Goal: Information Seeking & Learning: Learn about a topic

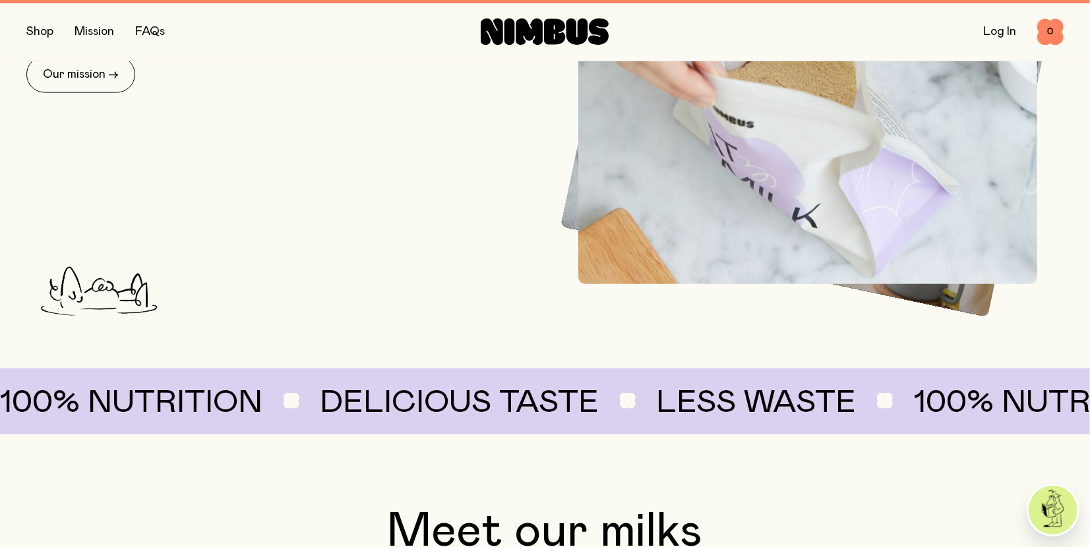
click at [14, 241] on section "Our planet-friendly plant milk has been reimagined from the soil up and crafted…" at bounding box center [545, 181] width 1090 height 505
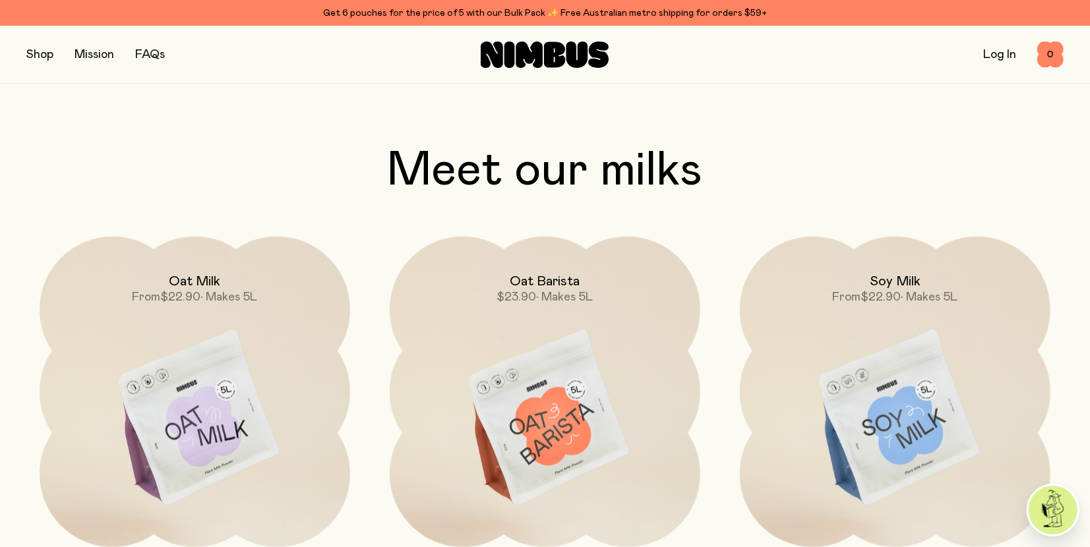
scroll to position [1144, 0]
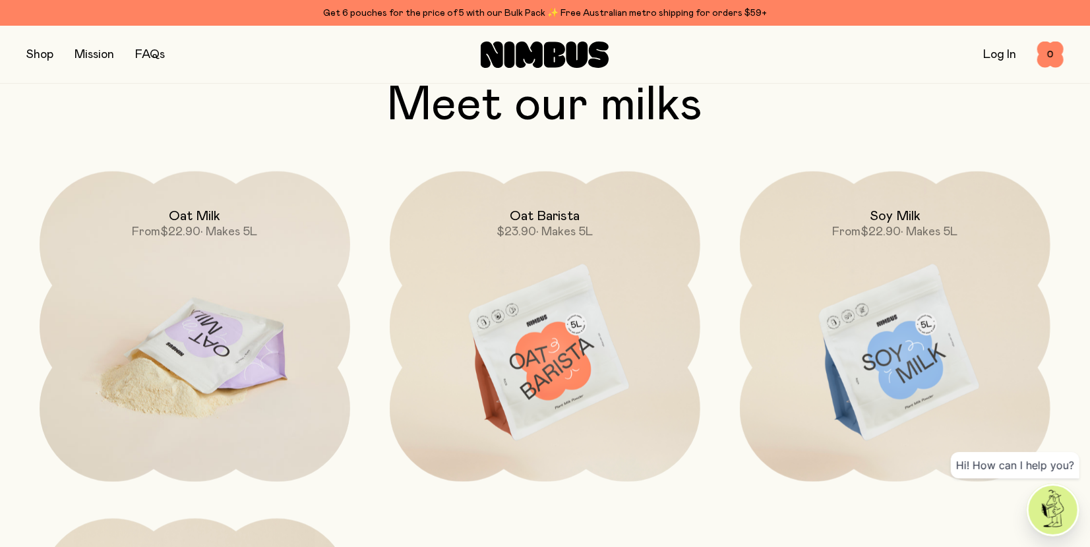
click at [186, 322] on img at bounding box center [195, 353] width 311 height 365
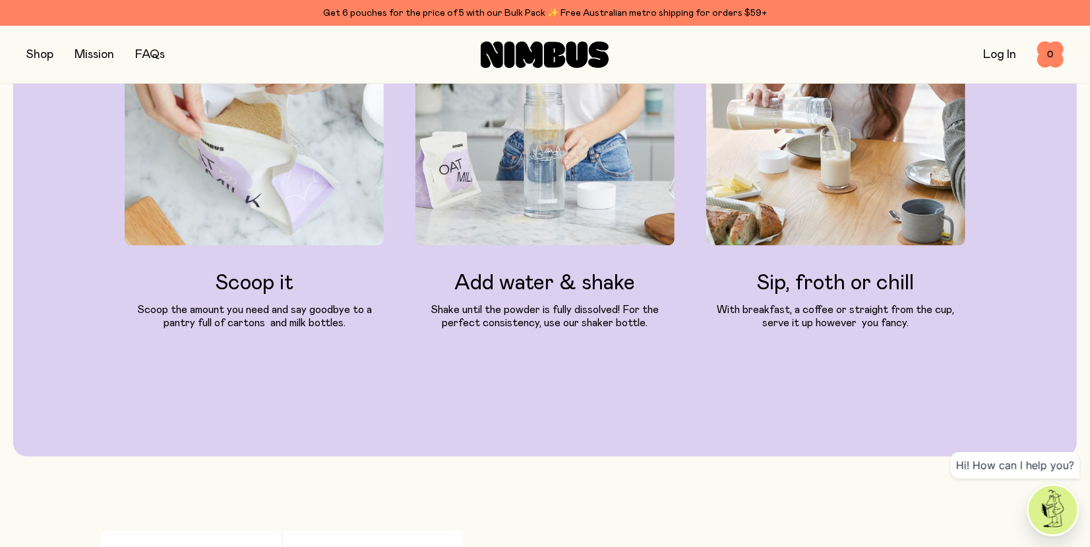
scroll to position [1782, 0]
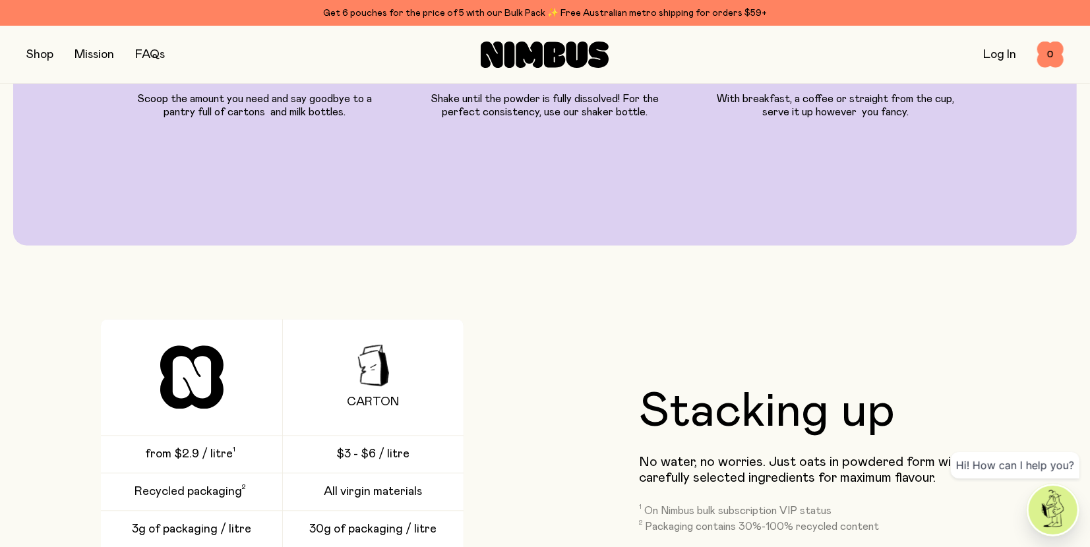
click at [30, 303] on div "Our signature Oat Milk mix is packed with Australian oats and carefully selecte…" at bounding box center [545, 366] width 1090 height 2832
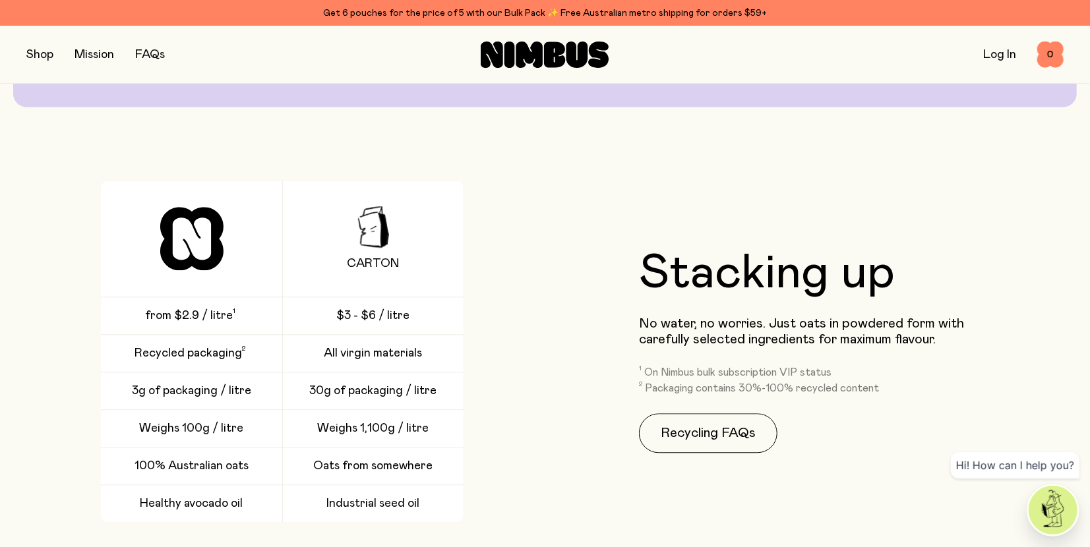
scroll to position [1957, 0]
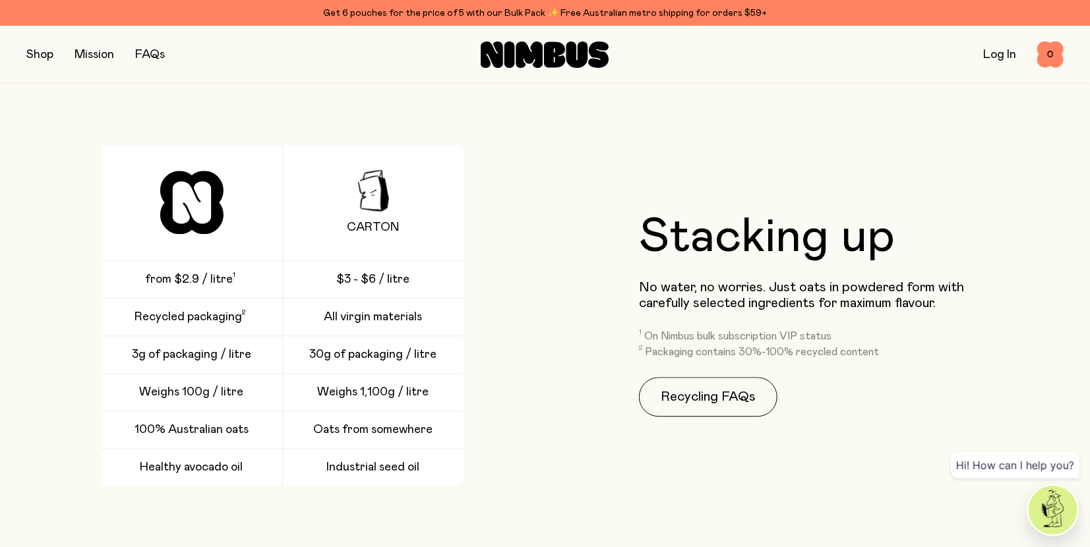
click at [30, 303] on div "Carton from $2.9 / litre $3 - $6 / litre Recycled packaging All virgin material…" at bounding box center [282, 315] width 512 height 342
click at [49, 348] on div "Carton from $2.9 / litre $3 - $6 / litre Recycled packaging All virgin material…" at bounding box center [282, 315] width 512 height 342
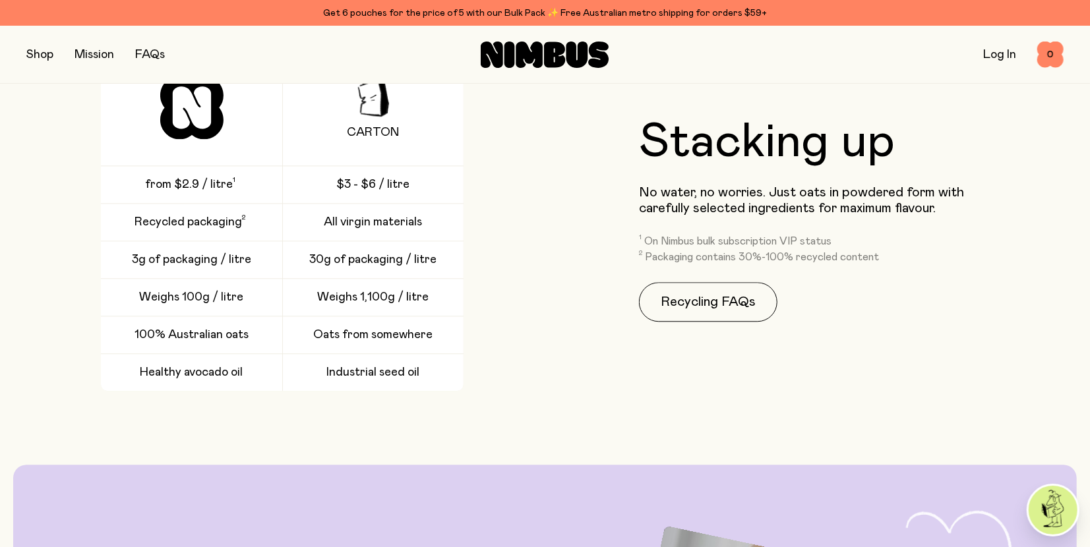
scroll to position [2068, 0]
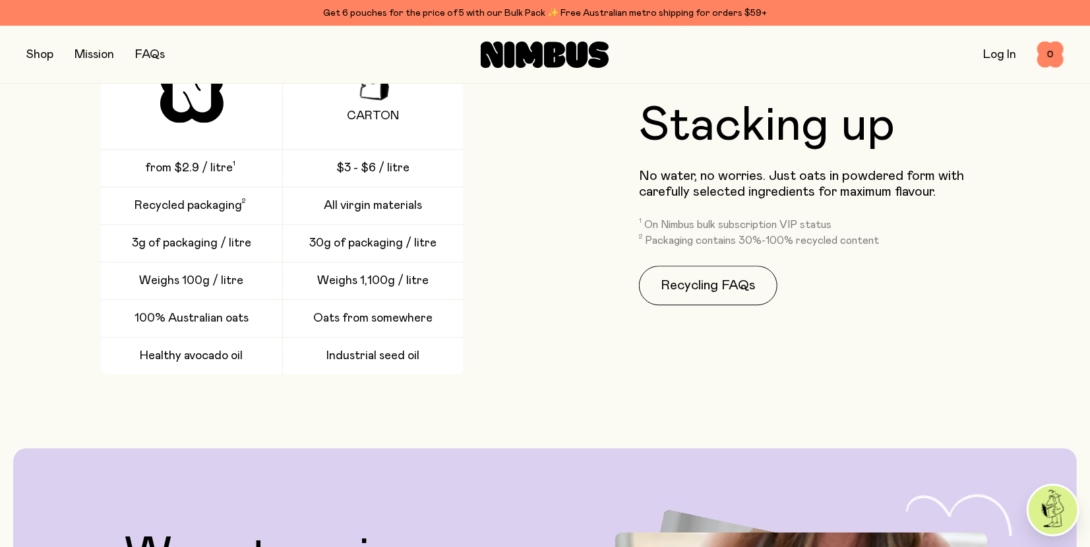
click at [49, 348] on div "Carton from $2.9 / litre $3 - $6 / litre Recycled packaging All virgin material…" at bounding box center [282, 204] width 512 height 342
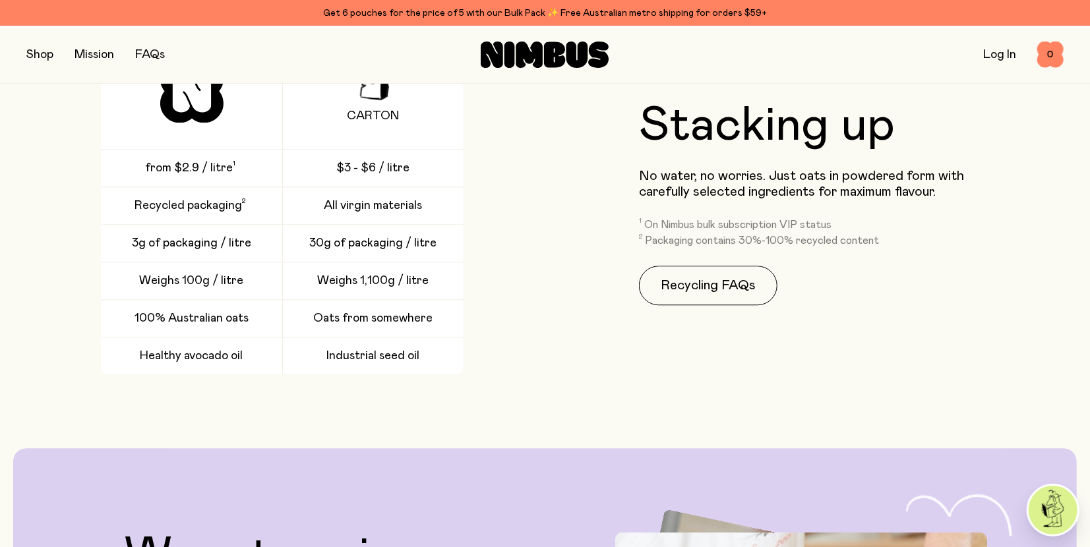
scroll to position [2045, 0]
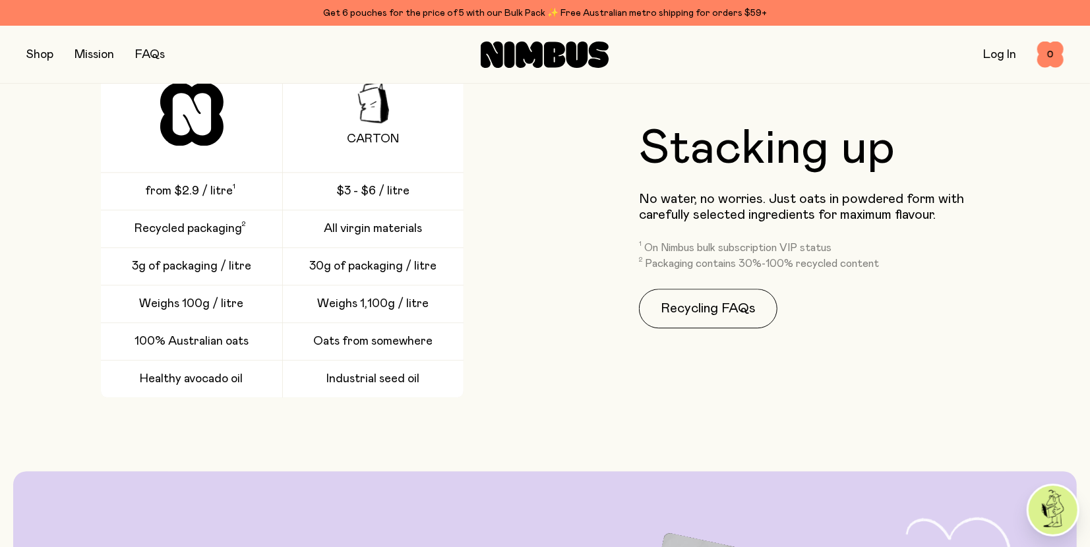
click at [49, 348] on div "Carton from $2.9 / litre $3 - $6 / litre Recycled packaging All virgin material…" at bounding box center [282, 227] width 512 height 342
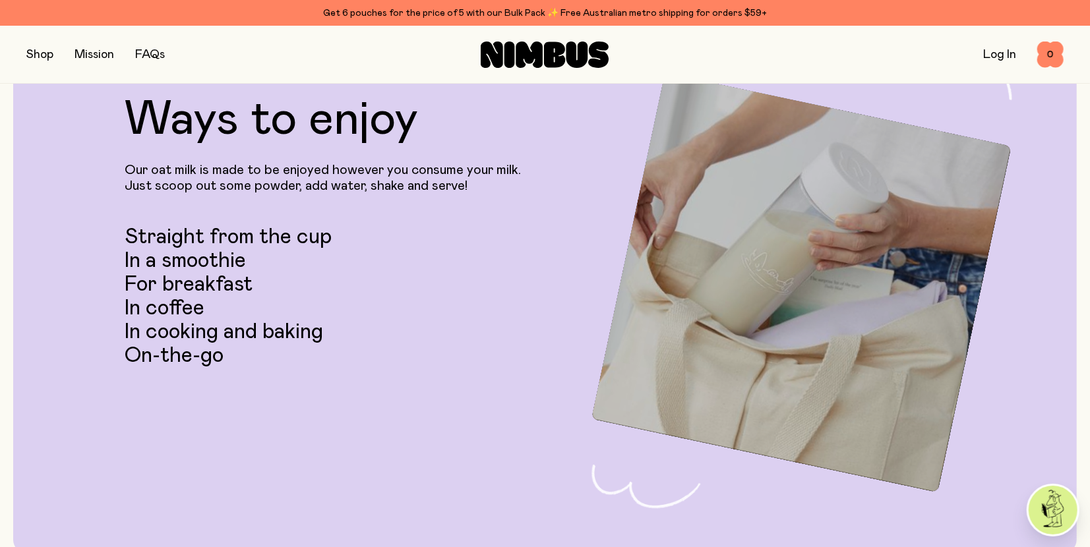
scroll to position [2509, 0]
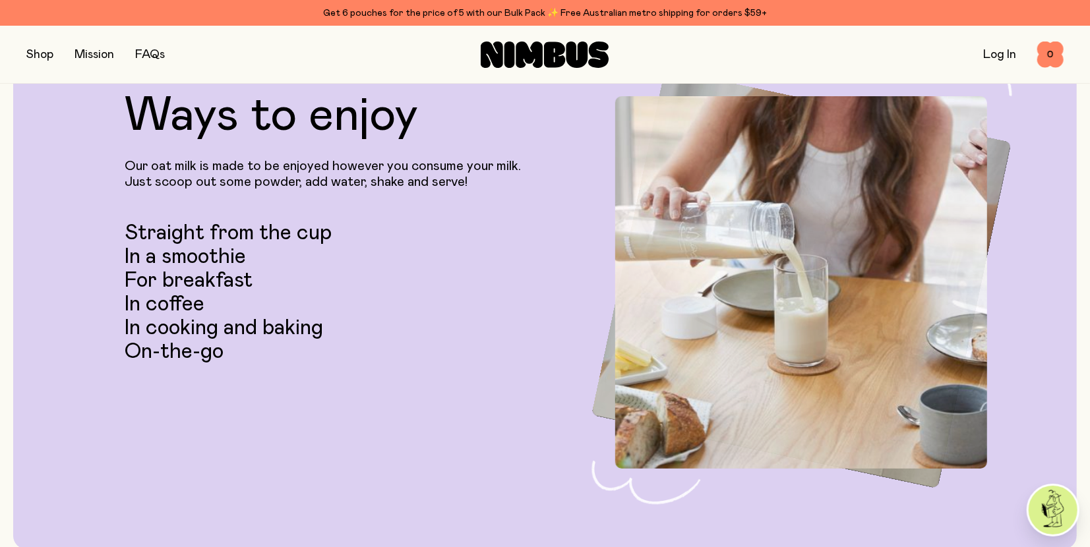
click at [65, 385] on div "Ways to enjoy Our oat milk is made to be enjoyed however you consume your milk.…" at bounding box center [545, 278] width 1011 height 373
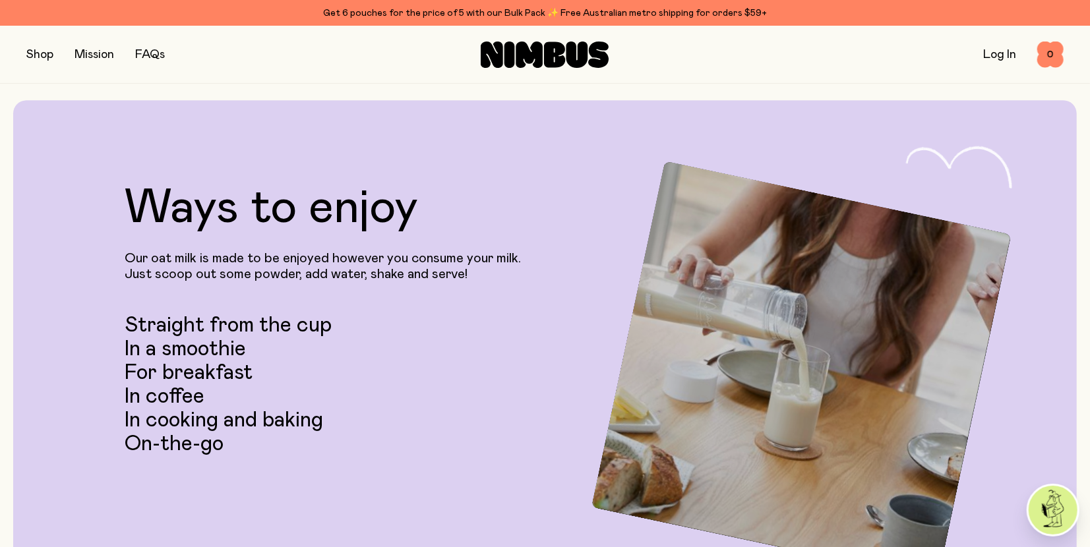
scroll to position [2454, 0]
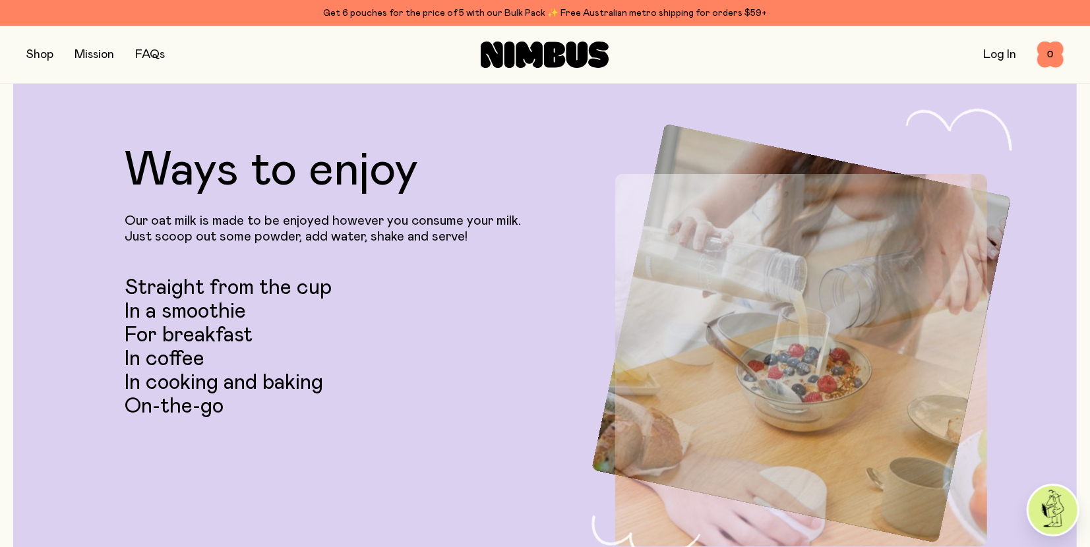
click at [65, 385] on div "Ways to enjoy Our oat milk is made to be enjoyed however you consume your milk.…" at bounding box center [545, 333] width 1011 height 373
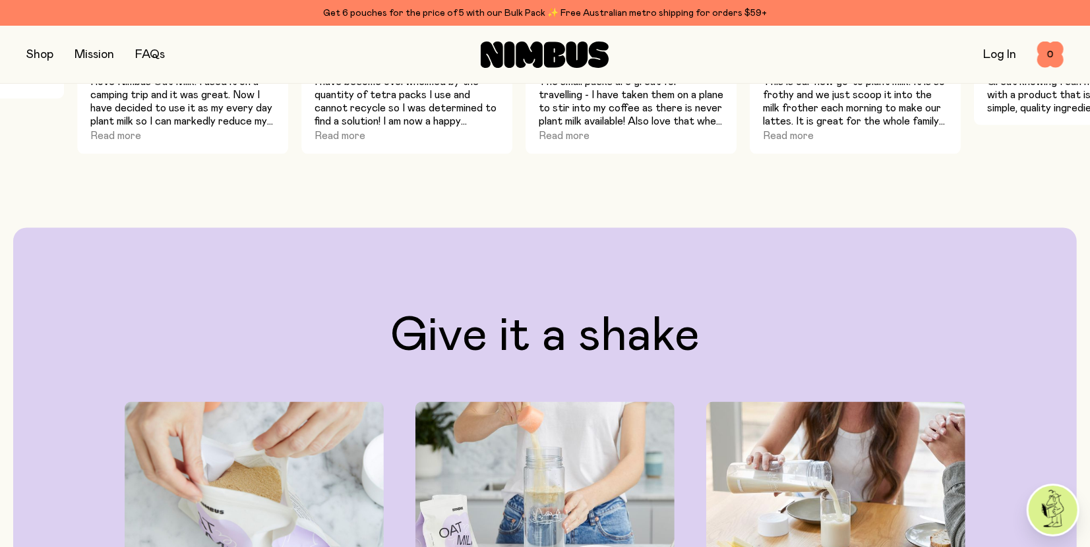
scroll to position [1278, 0]
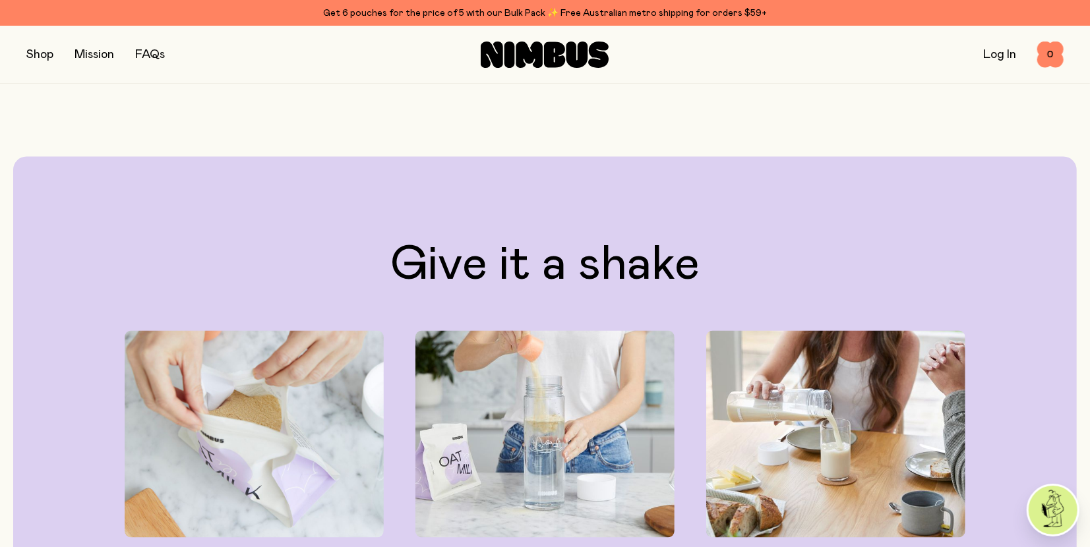
click at [65, 385] on div "Give it a shake Scoop it Scoop the amount you need and say goodbye to a pantry …" at bounding box center [545, 452] width 1011 height 423
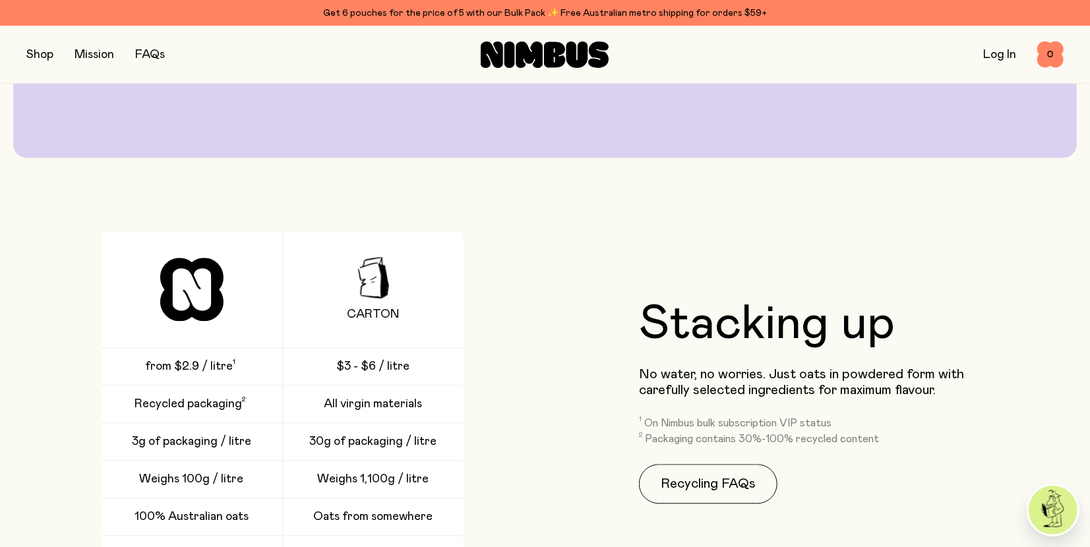
scroll to position [1864, 0]
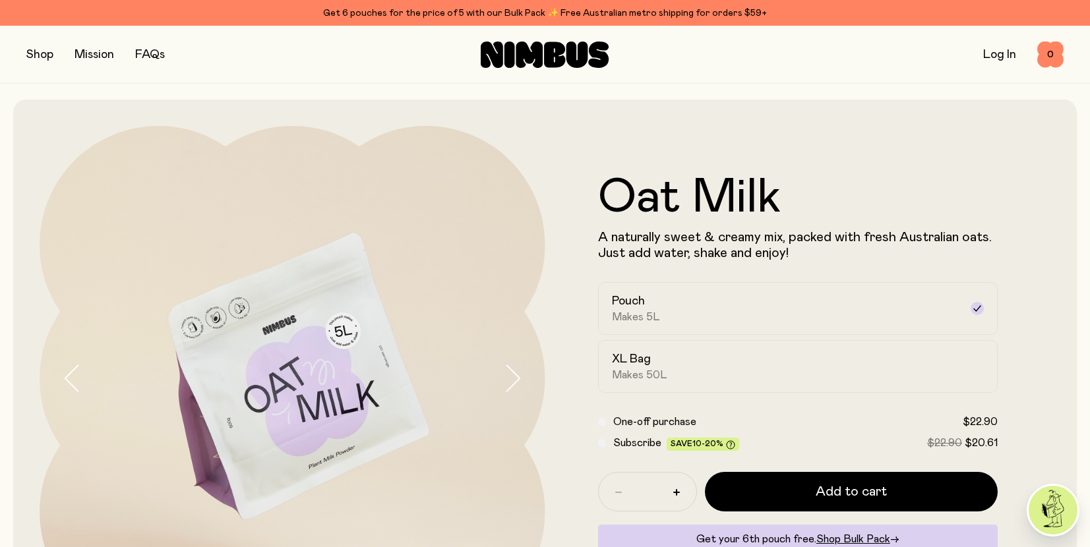
scroll to position [1864, 0]
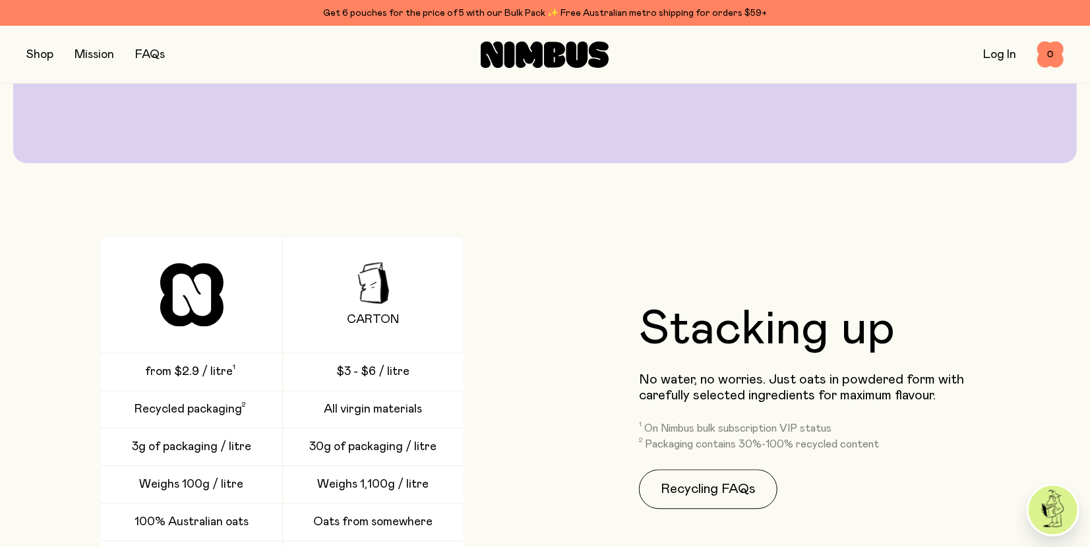
click at [507, 180] on div "Our signature Oat Milk mix is packed with Australian oats and carefully selecte…" at bounding box center [545, 284] width 1090 height 2832
